Goal: Task Accomplishment & Management: Manage account settings

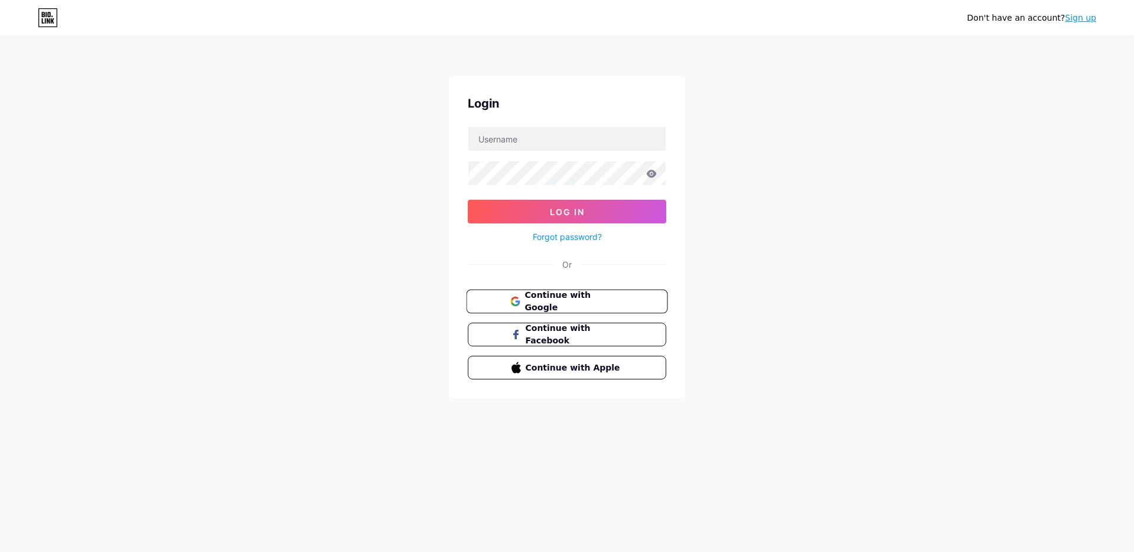
click at [567, 296] on span "Continue with Google" at bounding box center [573, 301] width 99 height 25
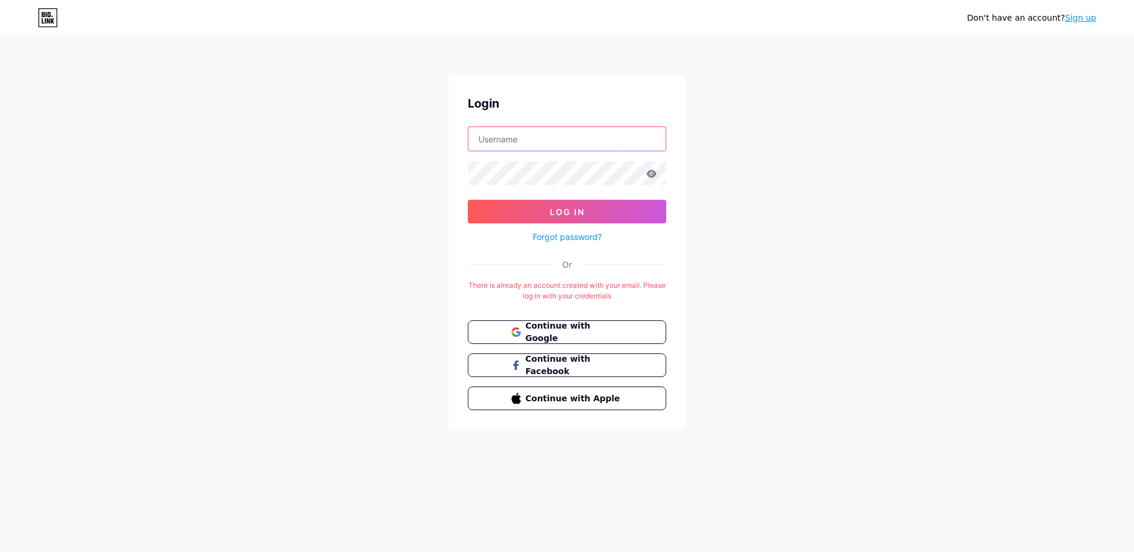
click at [530, 145] on input "text" at bounding box center [566, 139] width 197 height 24
type input "[EMAIL_ADDRESS][DOMAIN_NAME]"
click at [598, 211] on button "Log In" at bounding box center [567, 212] width 198 height 24
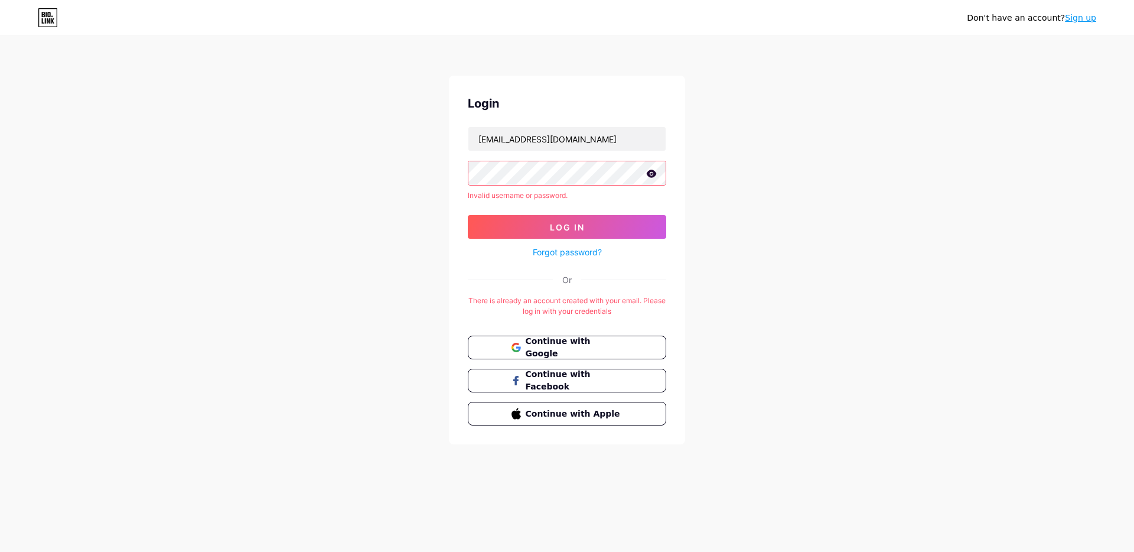
click at [582, 252] on link "Forgot password?" at bounding box center [567, 252] width 69 height 12
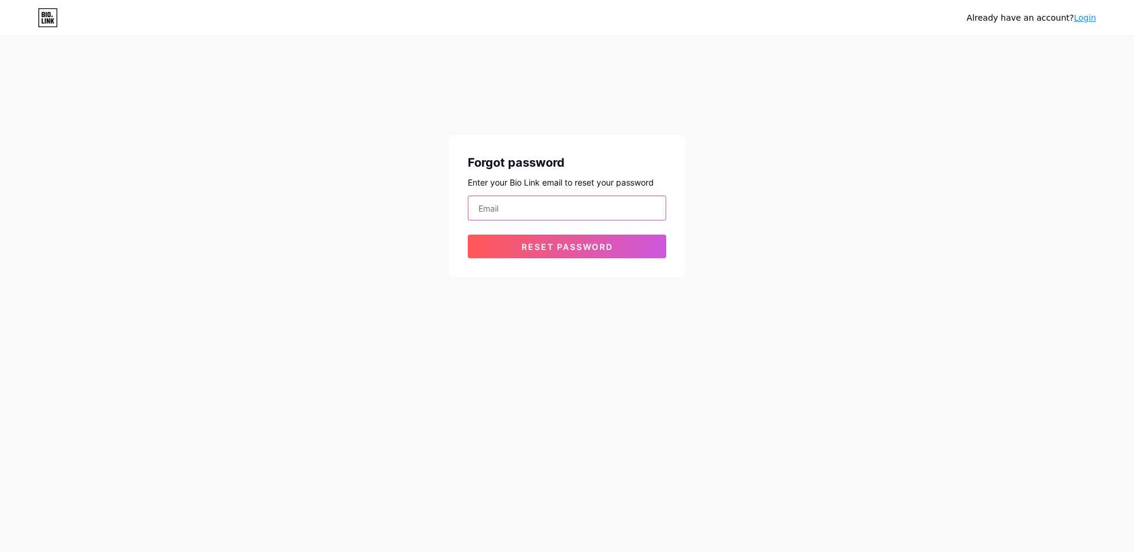
click at [550, 203] on input "email" at bounding box center [566, 208] width 197 height 24
type input "[EMAIL_ADDRESS][DOMAIN_NAME]"
click at [556, 251] on button "Reset password" at bounding box center [567, 246] width 198 height 24
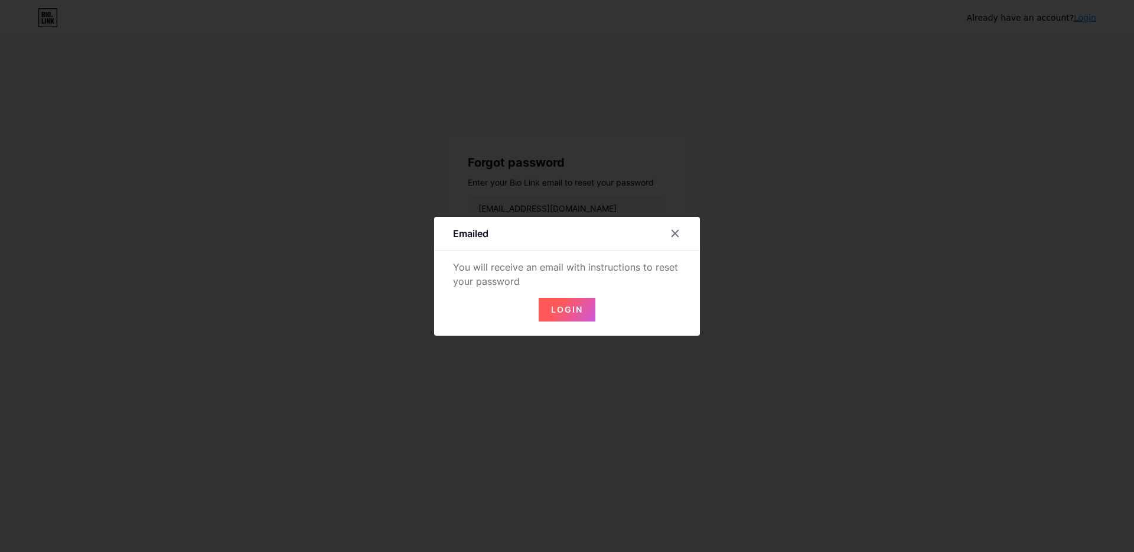
click at [570, 304] on span "Login" at bounding box center [567, 309] width 32 height 10
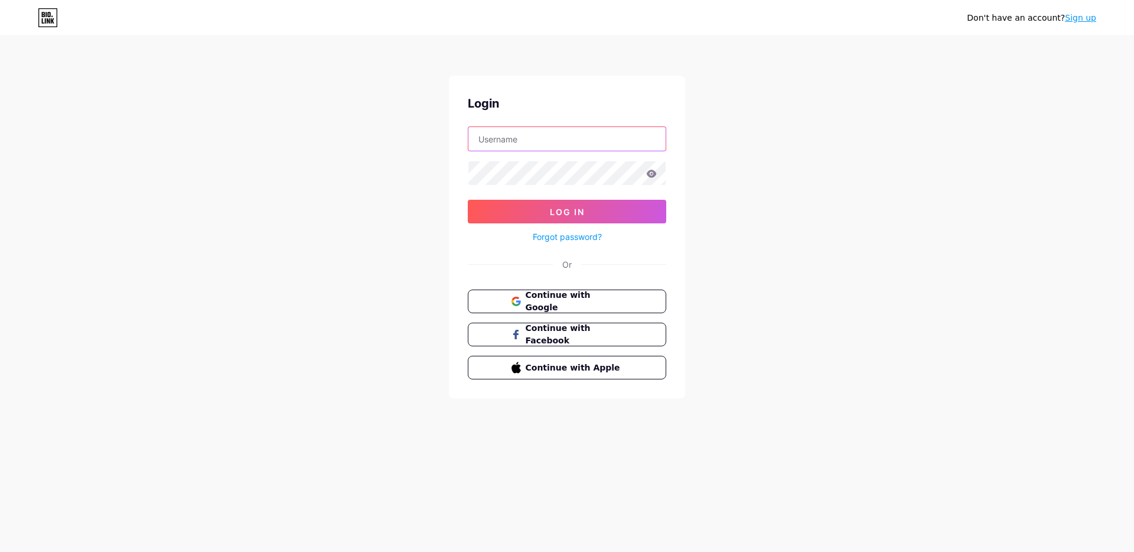
click at [511, 140] on input "text" at bounding box center [566, 139] width 197 height 24
type input "[EMAIL_ADDRESS][DOMAIN_NAME]"
click at [468, 200] on button "Log In" at bounding box center [567, 212] width 198 height 24
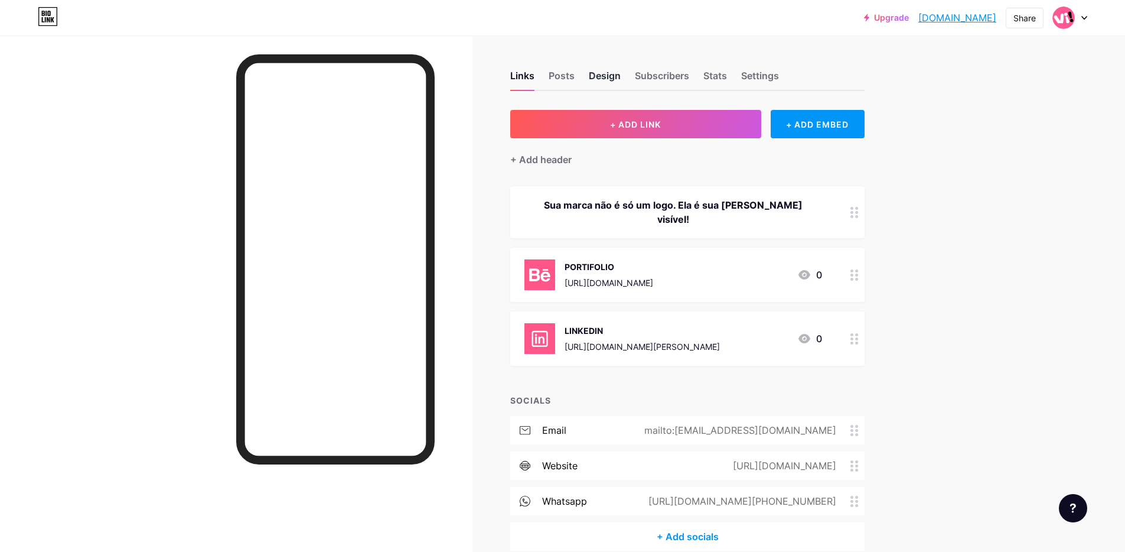
click at [606, 76] on div "Design" at bounding box center [605, 79] width 32 height 21
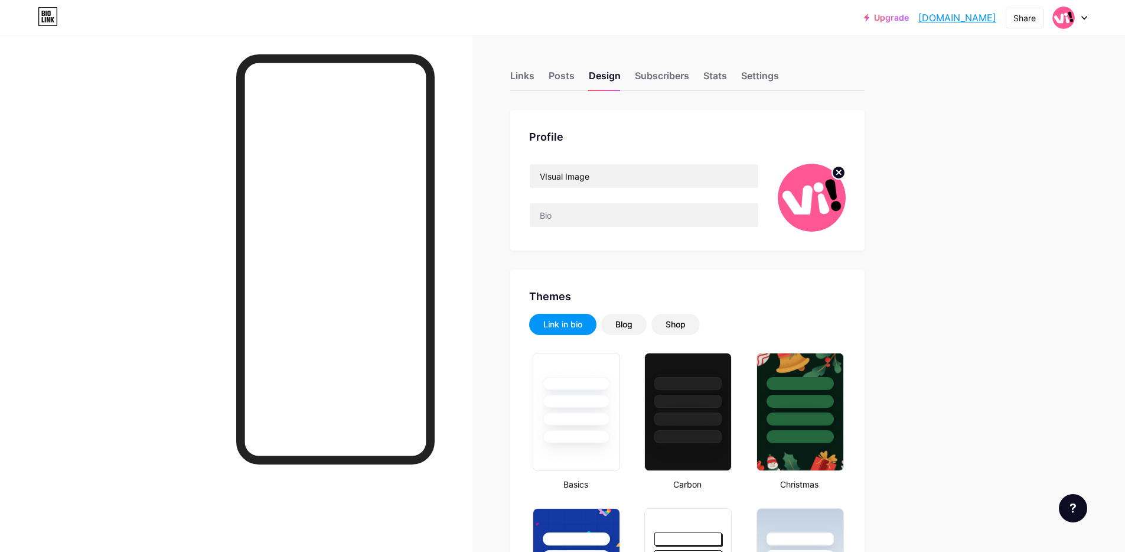
type input "#000000"
type input "#f9f9f9"
type input "#ffffff"
click at [530, 77] on div "Links" at bounding box center [522, 79] width 24 height 21
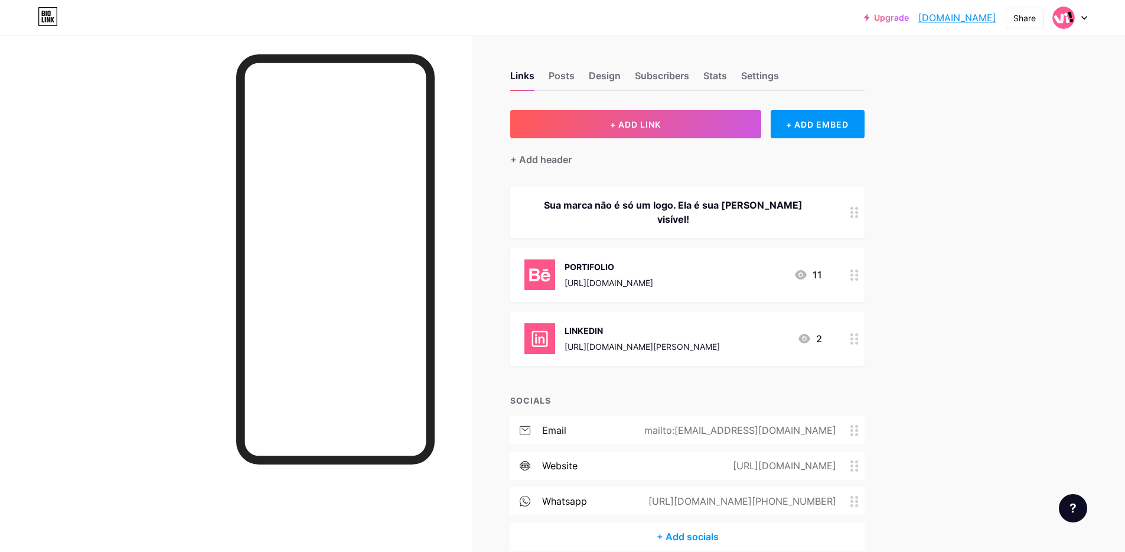
click at [1084, 19] on div at bounding box center [1070, 17] width 34 height 21
click at [1019, 102] on div "+ Add a new page" at bounding box center [1014, 102] width 132 height 12
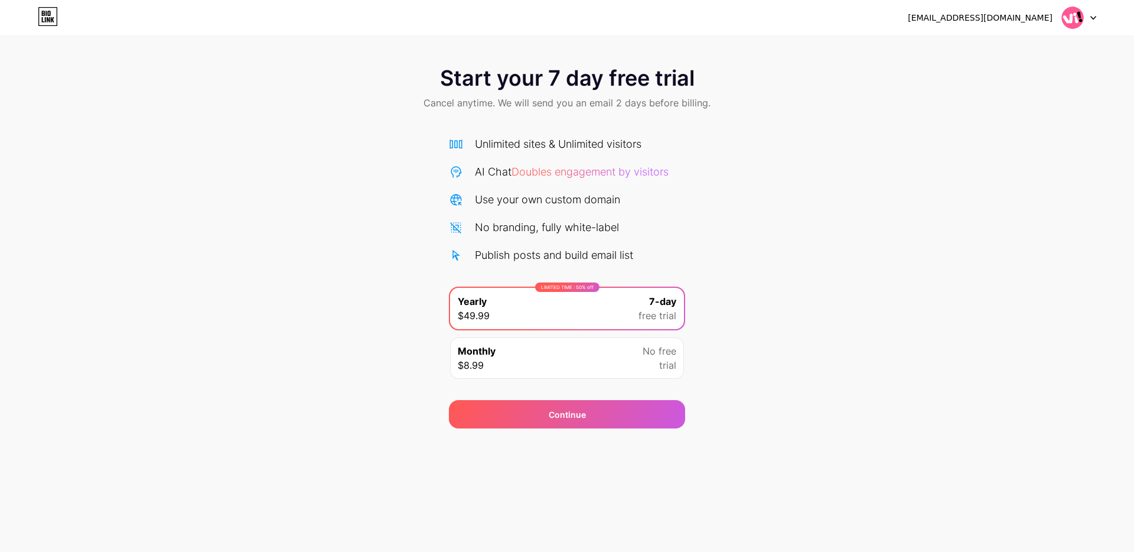
click at [177, 35] on div "[EMAIL_ADDRESS][DOMAIN_NAME] Logout Link Copied Start your 7 day free trial Can…" at bounding box center [567, 214] width 1134 height 428
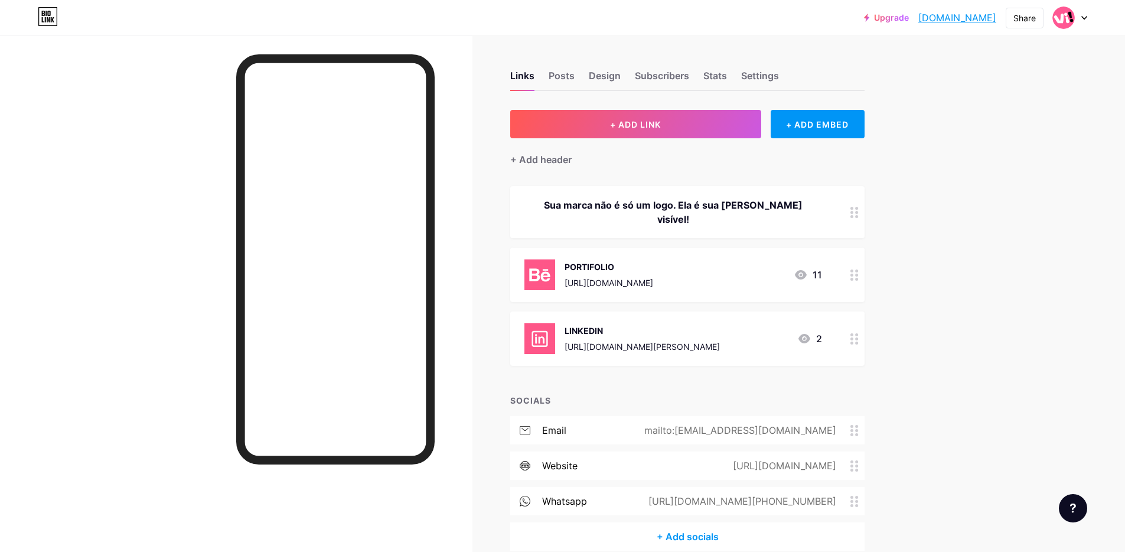
click at [811, 331] on icon at bounding box center [804, 338] width 14 height 14
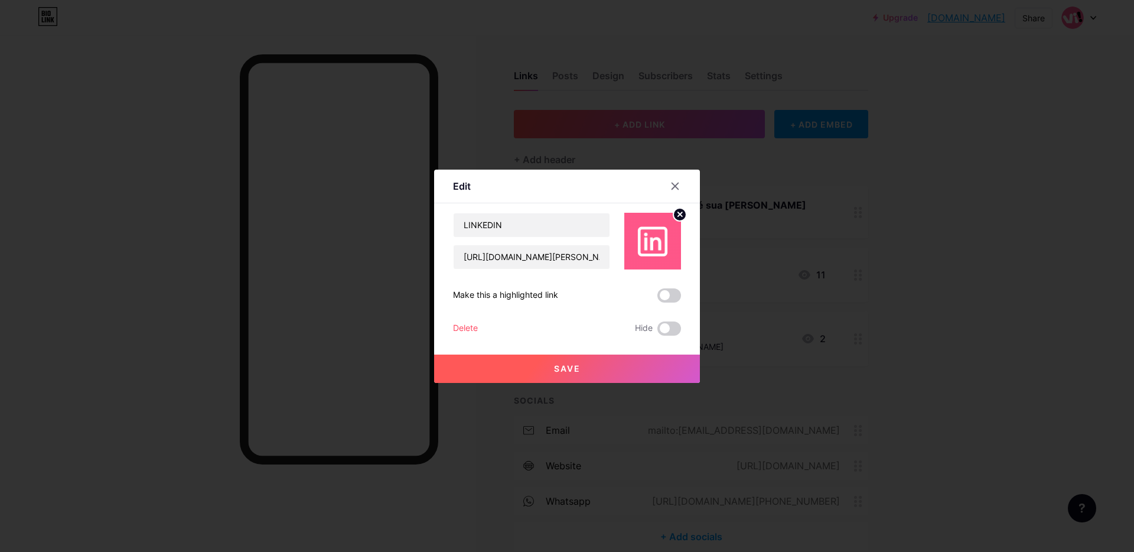
click at [814, 327] on div at bounding box center [567, 276] width 1134 height 552
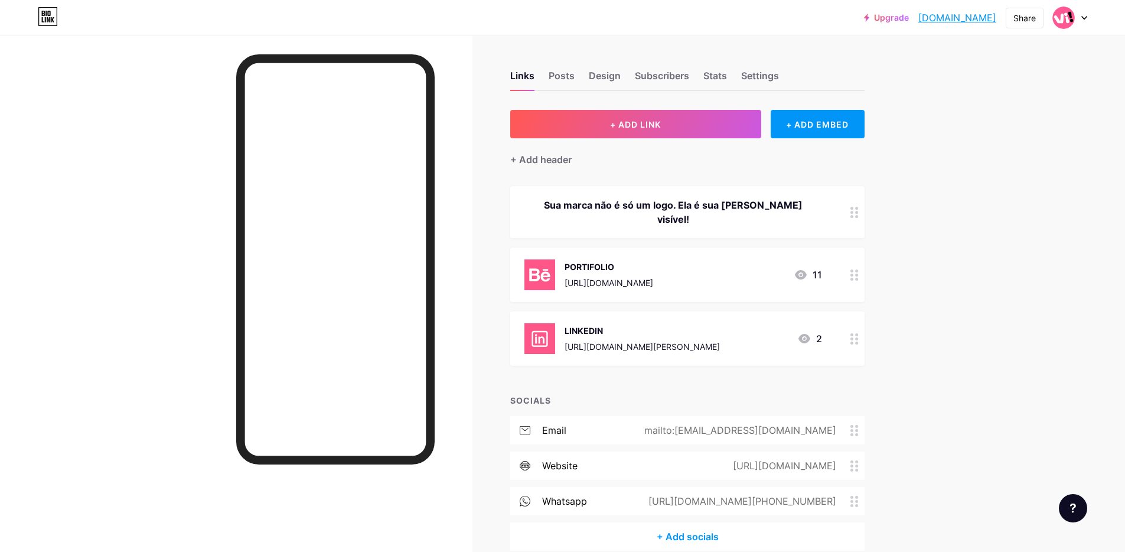
click at [807, 270] on icon at bounding box center [801, 274] width 12 height 9
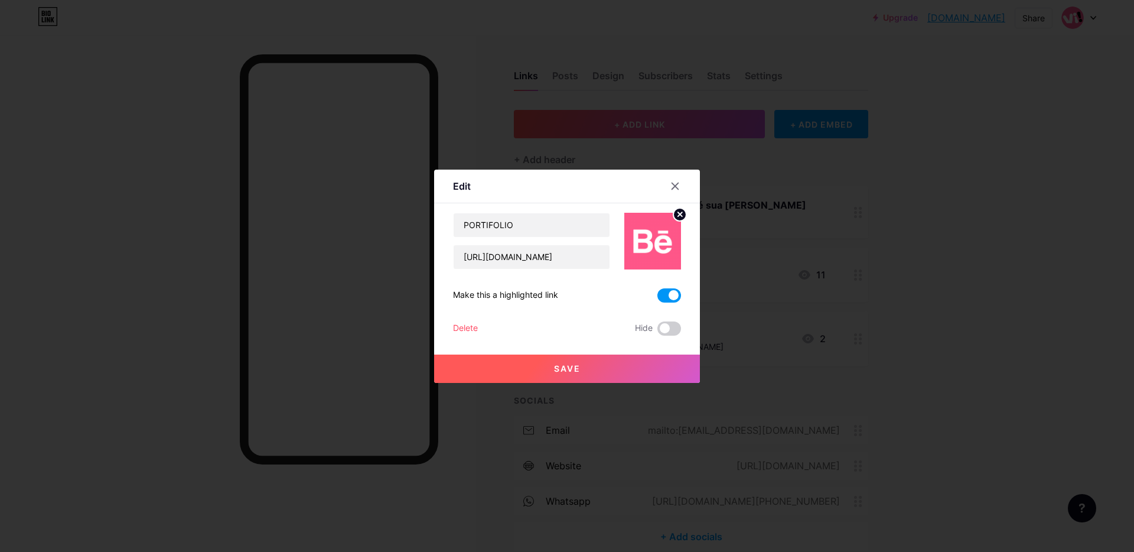
click at [810, 262] on div at bounding box center [567, 276] width 1134 height 552
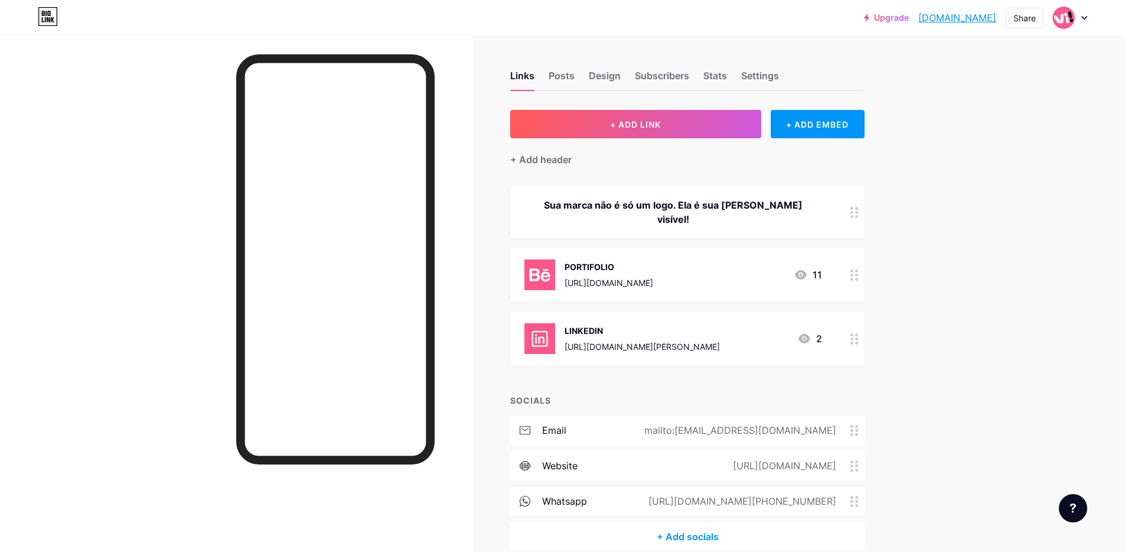
click at [857, 269] on icon at bounding box center [854, 274] width 8 height 11
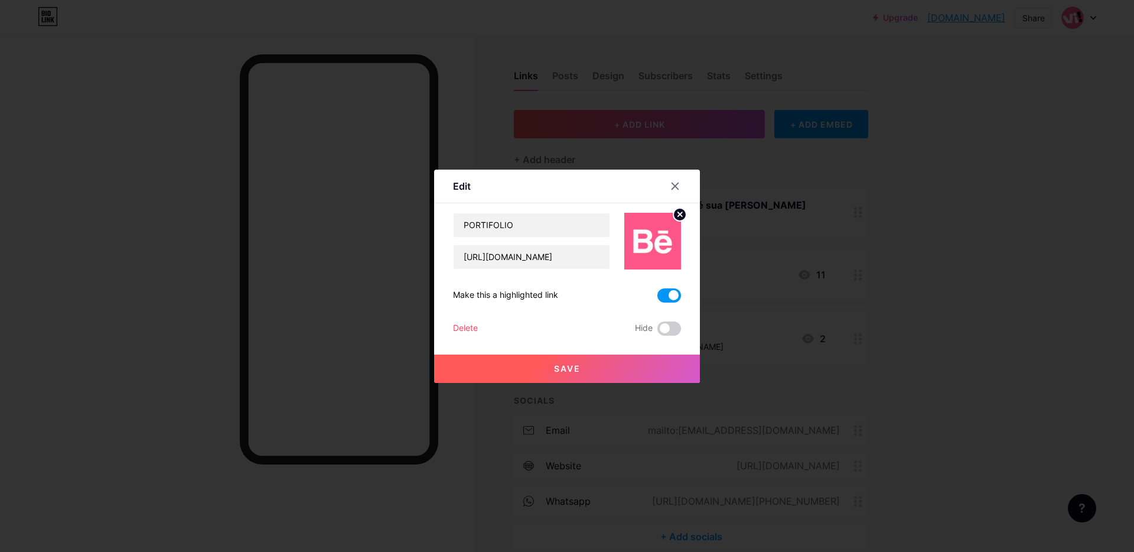
click at [752, 299] on div at bounding box center [567, 276] width 1134 height 552
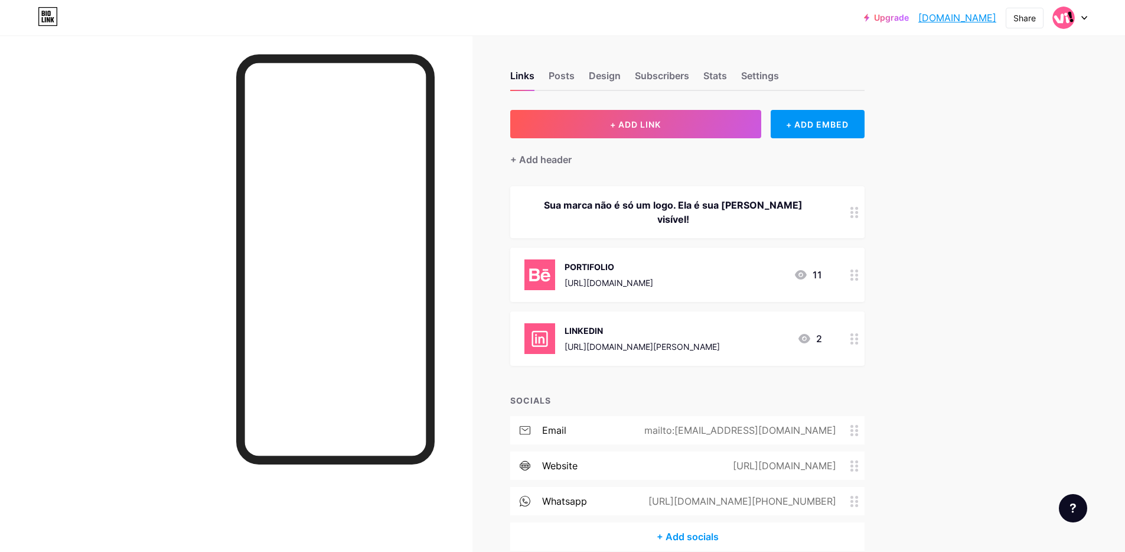
click at [951, 357] on div "Upgrade visualimage.bio... visualimage.bio.link Share Switch accounts VIsual Im…" at bounding box center [562, 304] width 1125 height 609
